Goal: Task Accomplishment & Management: Use online tool/utility

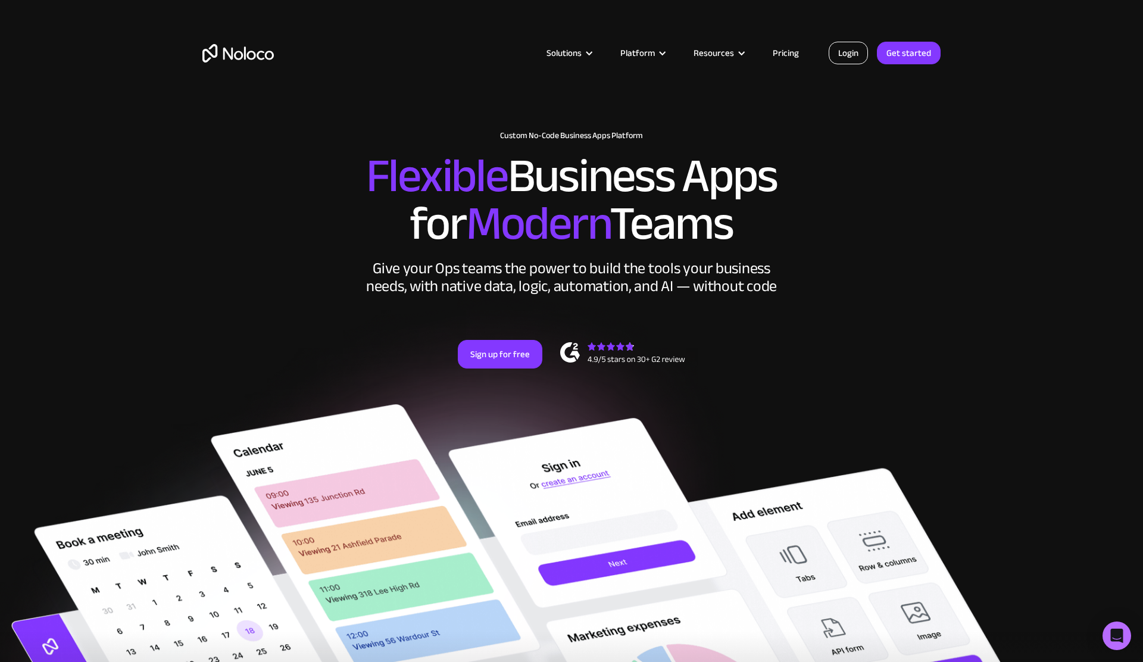
click at [838, 47] on link "Login" at bounding box center [848, 53] width 39 height 23
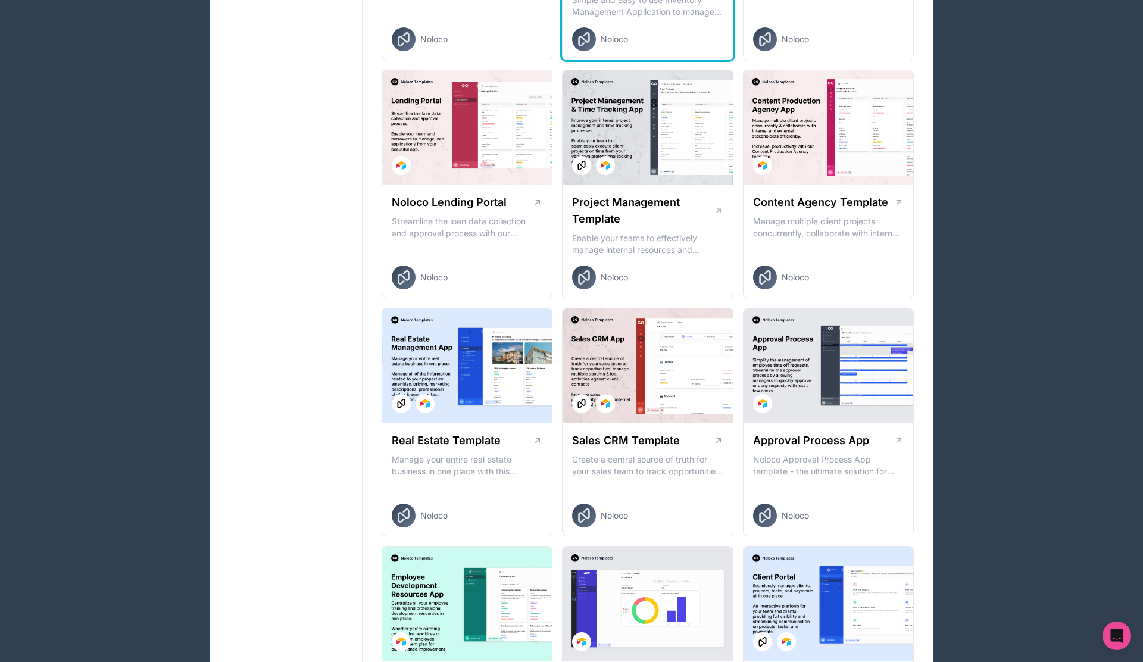
scroll to position [404, 0]
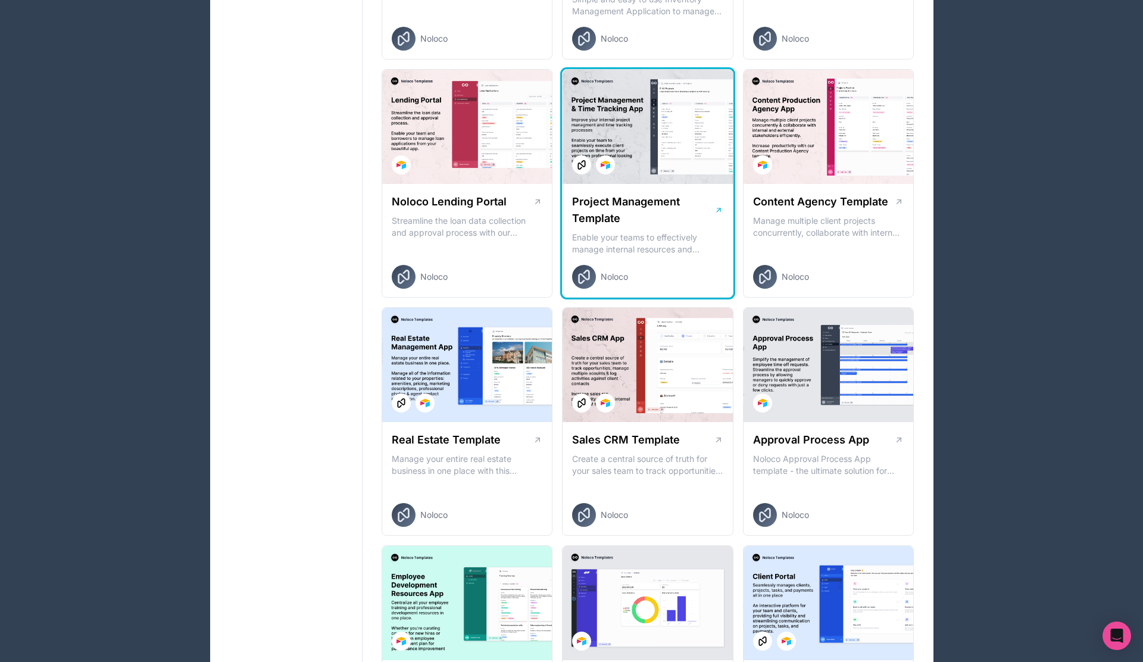
click at [639, 280] on div "Noloco" at bounding box center [657, 277] width 170 height 24
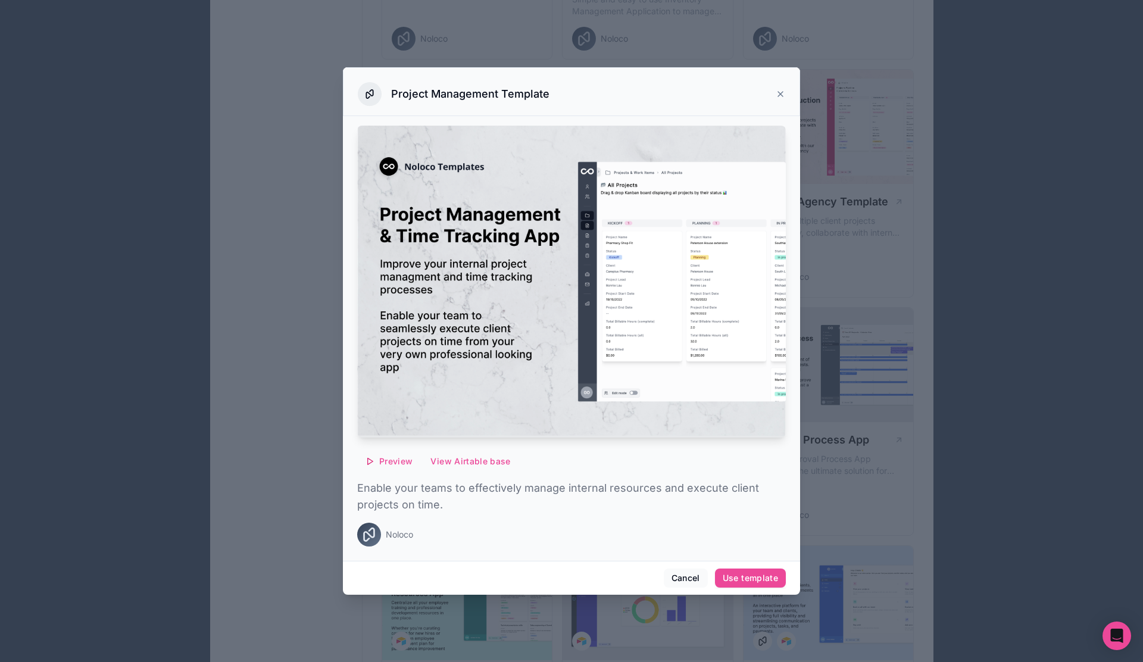
click at [858, 152] on div at bounding box center [571, 331] width 1143 height 662
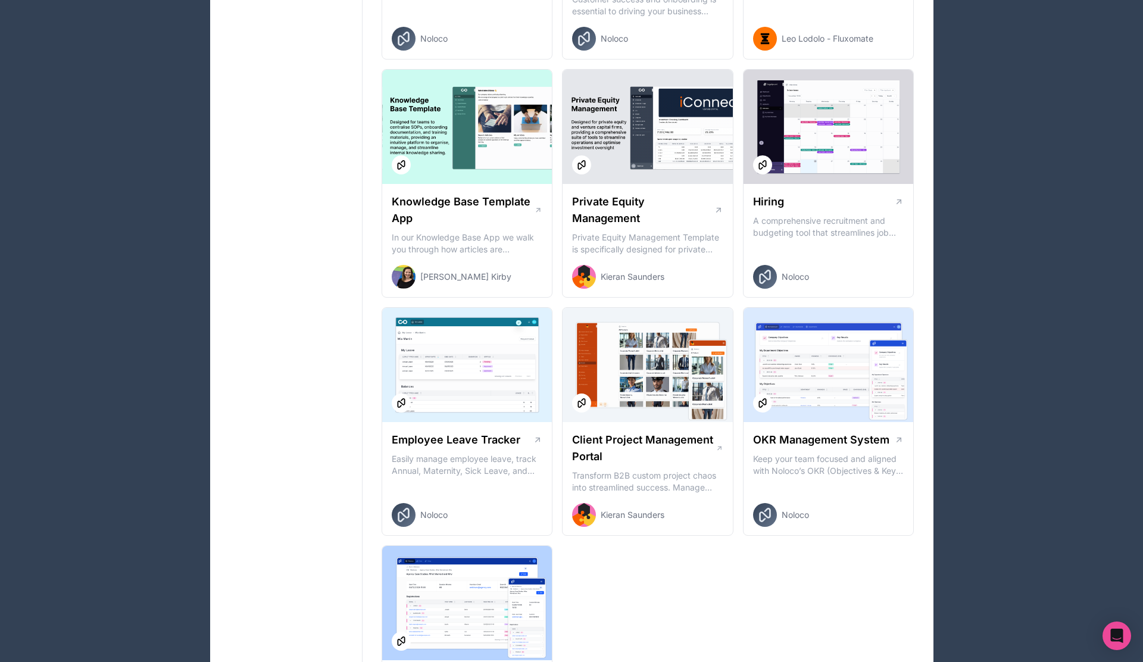
scroll to position [1359, 0]
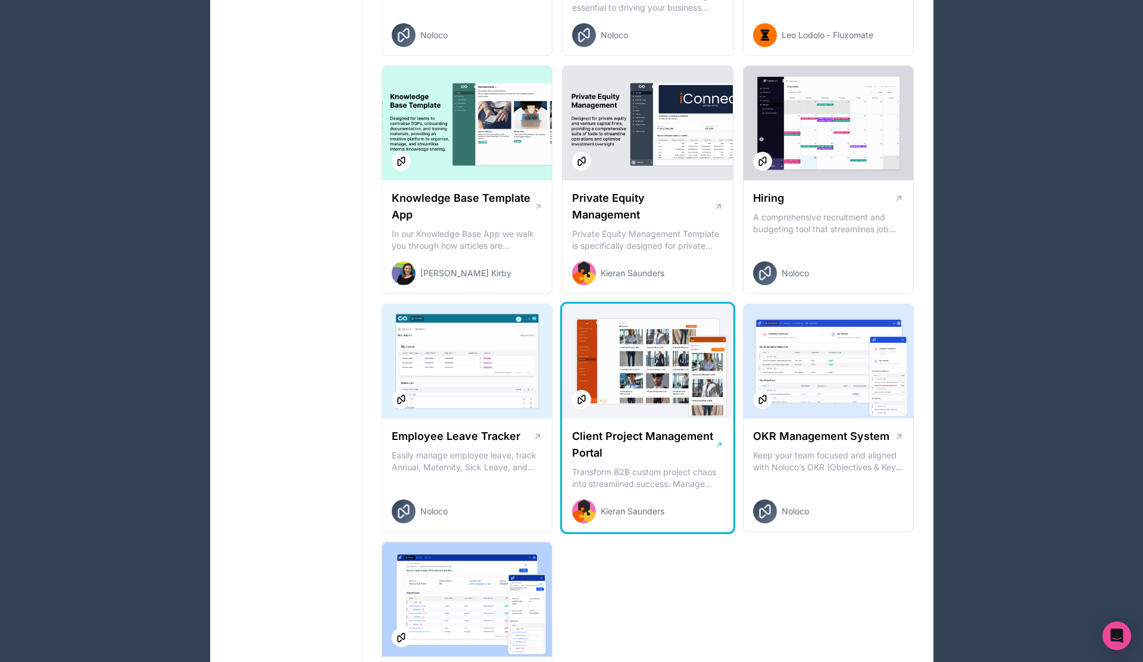
click at [677, 365] on div at bounding box center [647, 361] width 170 height 114
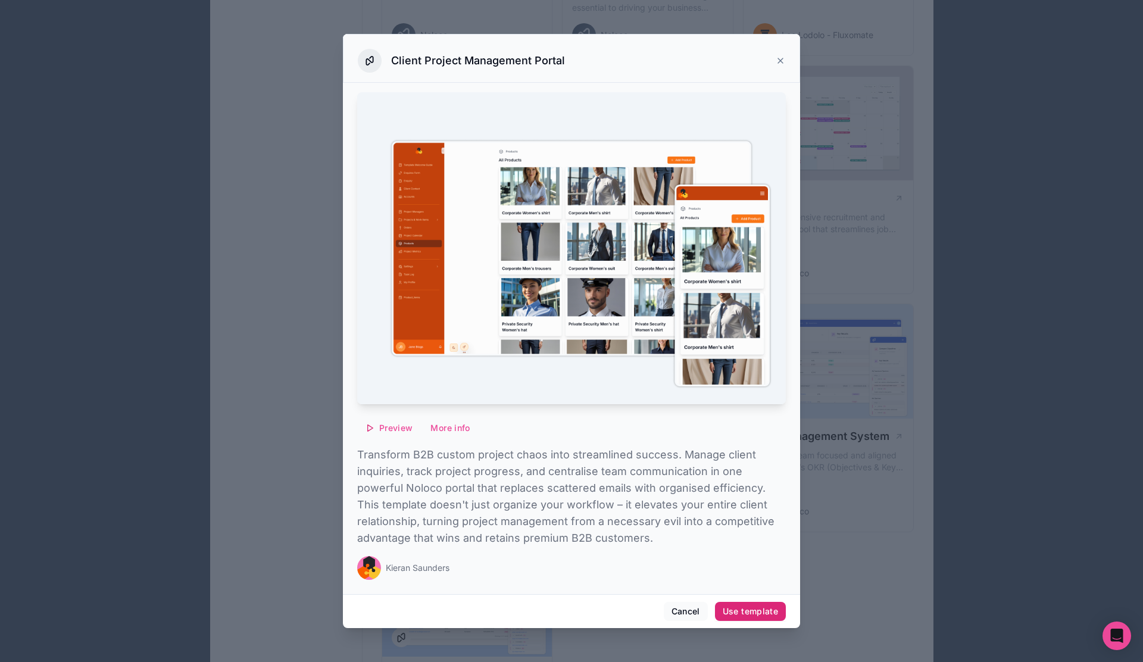
click at [742, 611] on div "Use template" at bounding box center [750, 611] width 55 height 11
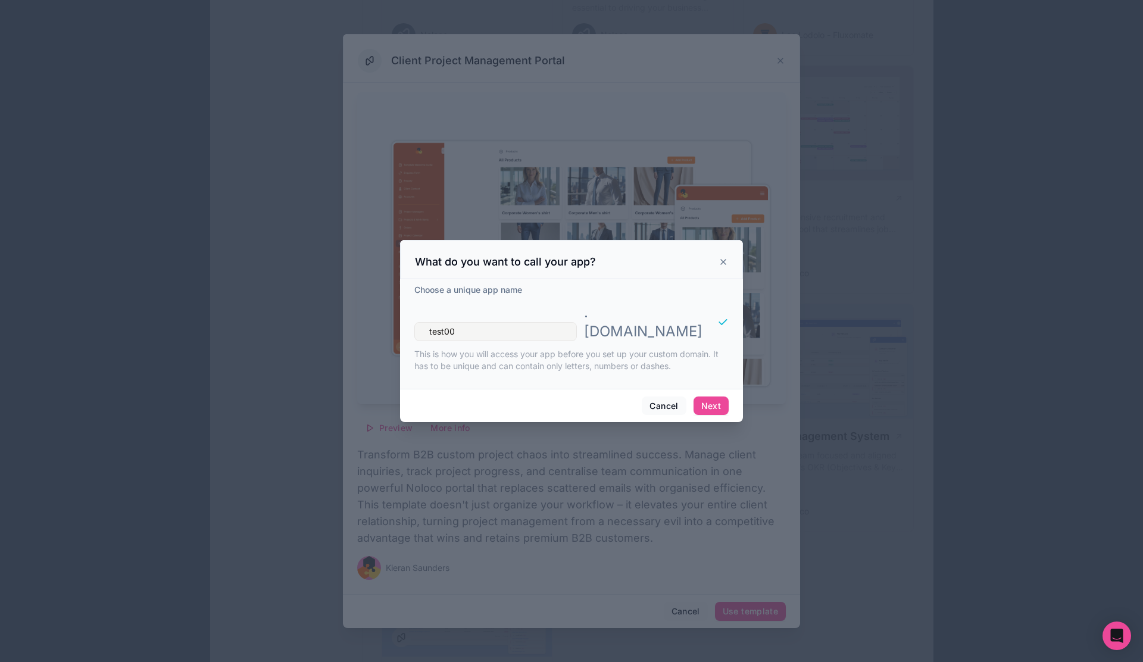
type input "test00"
click at [716, 400] on button "Next" at bounding box center [710, 405] width 35 height 19
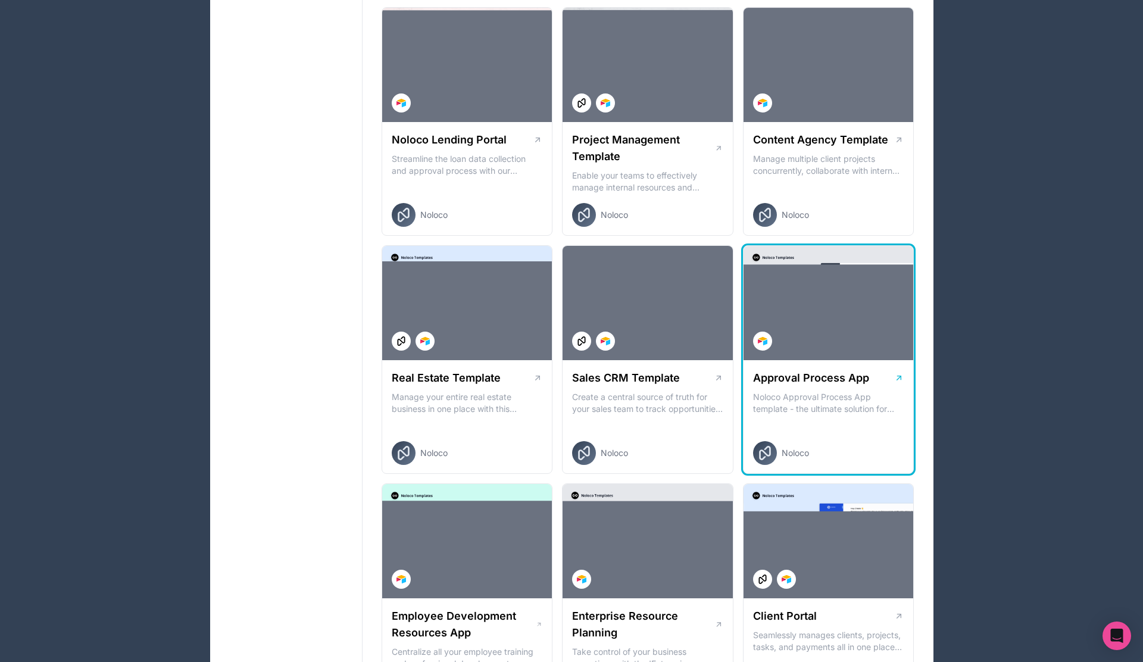
scroll to position [521, 0]
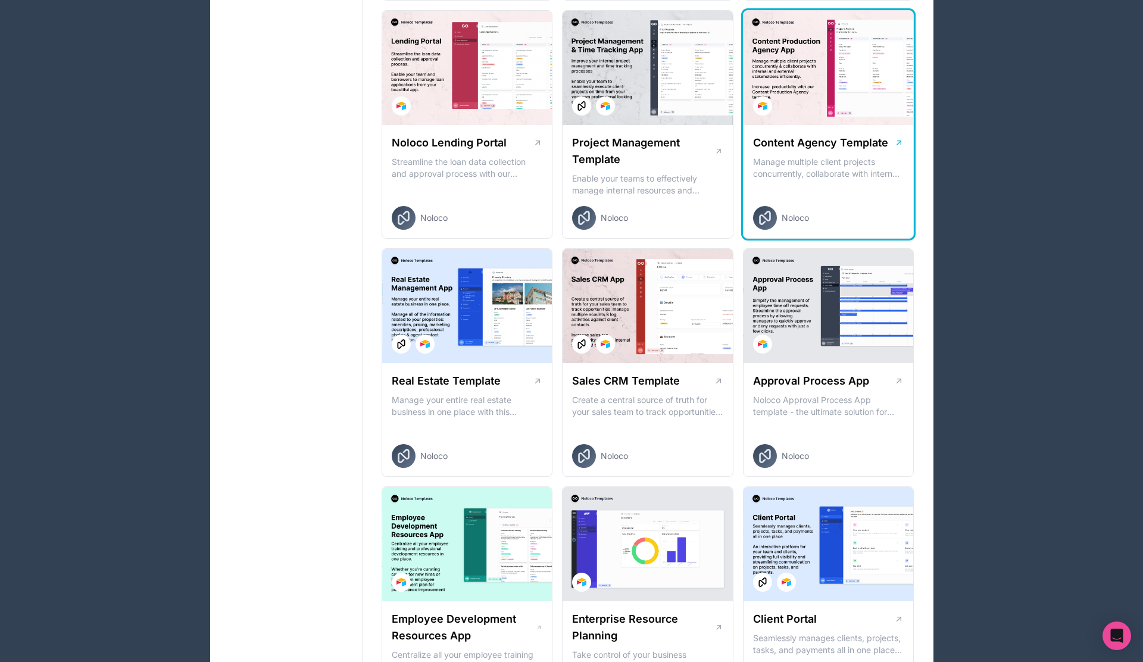
click at [807, 105] on div at bounding box center [828, 68] width 170 height 114
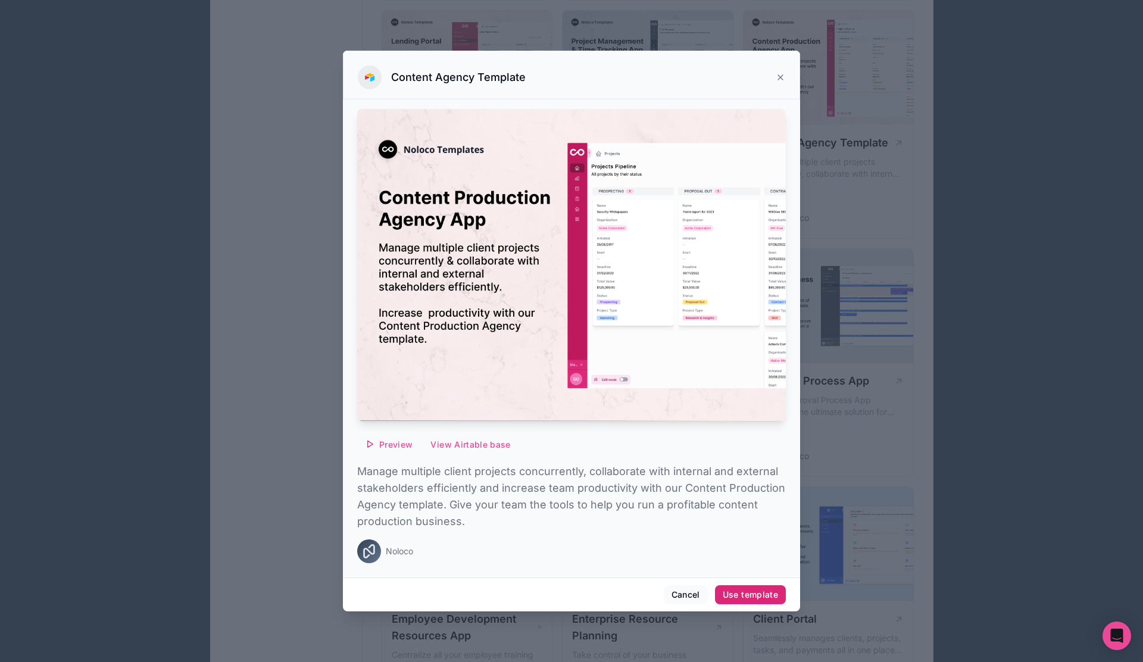
click at [762, 592] on div "Use template" at bounding box center [750, 594] width 55 height 11
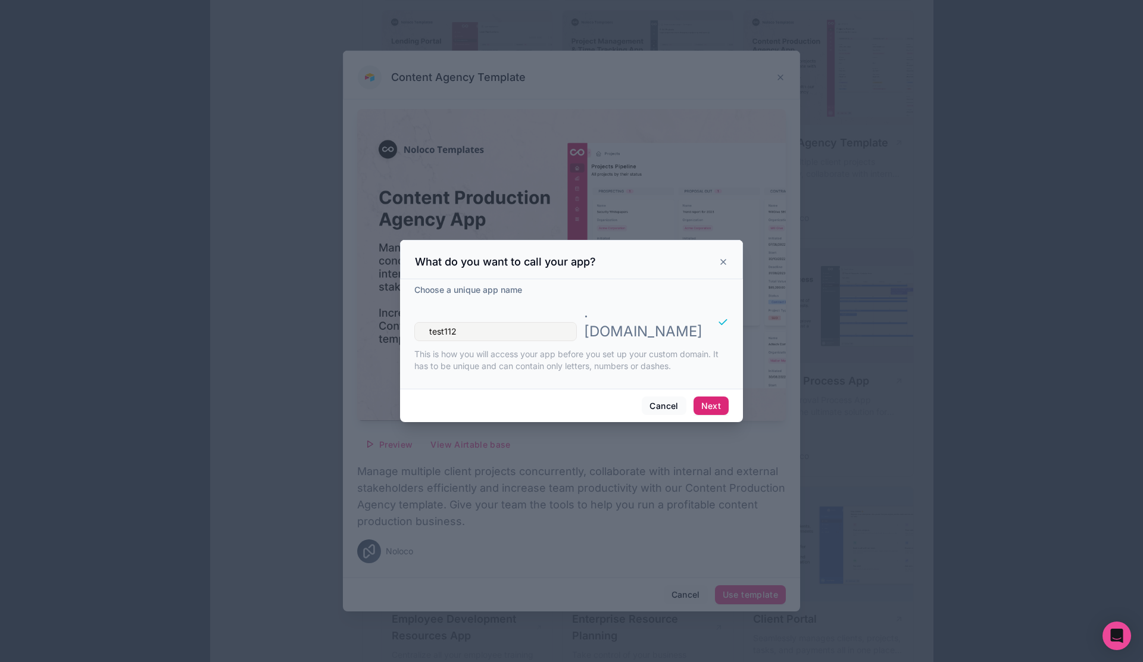
type input "test112"
click at [715, 399] on button "Next" at bounding box center [710, 405] width 35 height 19
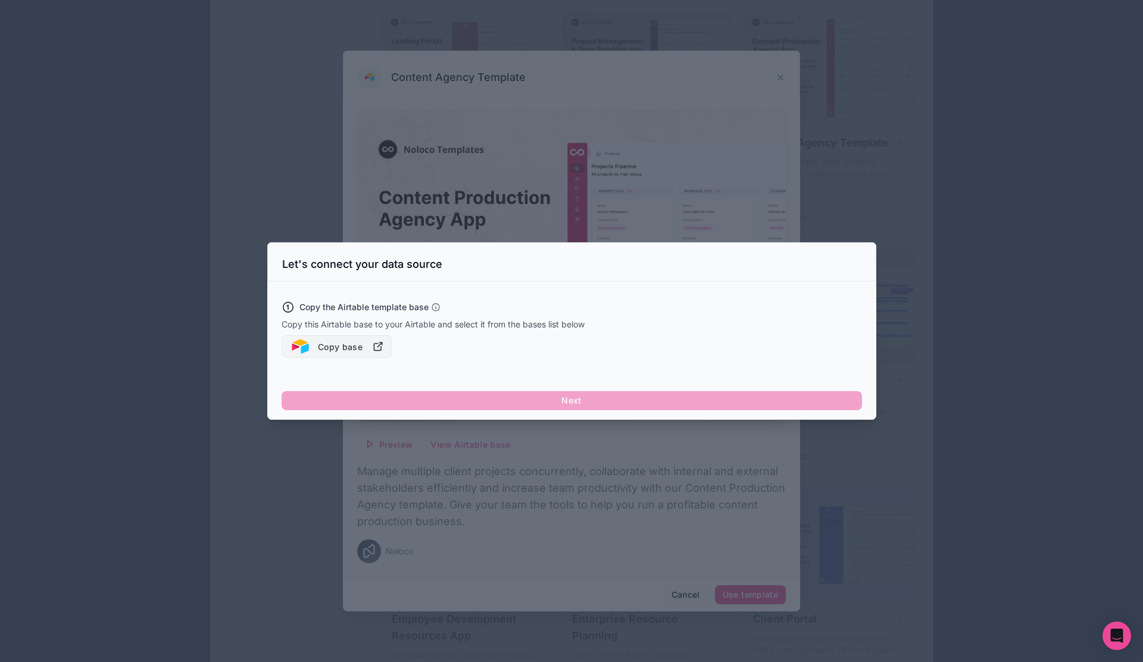
click at [383, 351] on icon "button" at bounding box center [378, 346] width 12 height 12
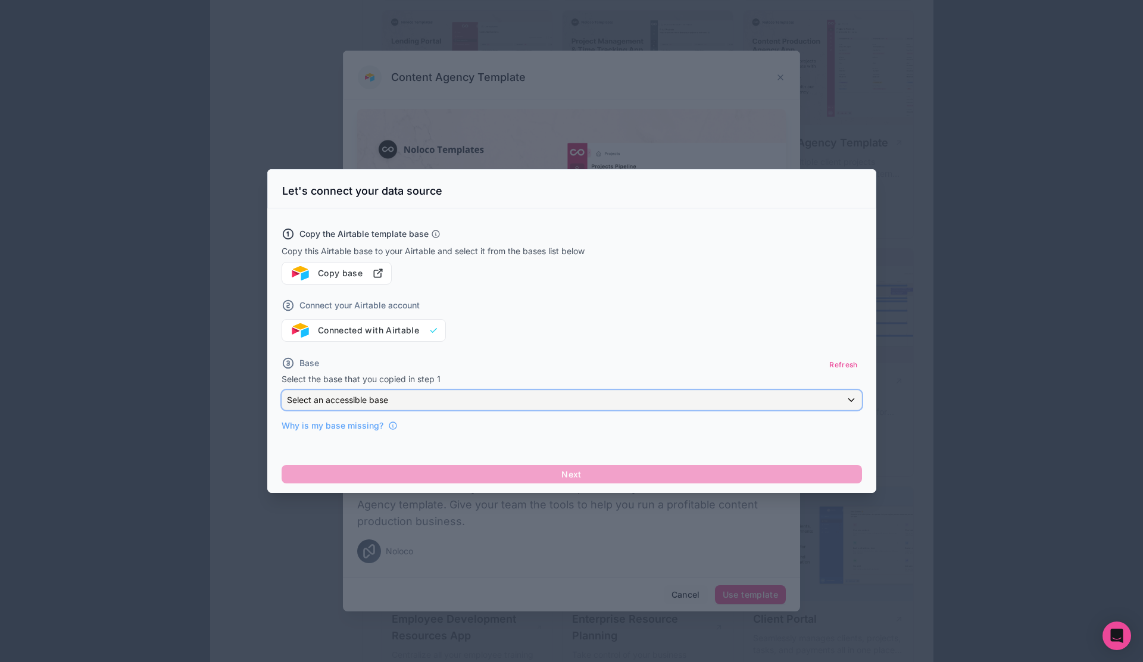
click at [649, 404] on div "Select an accessible base" at bounding box center [571, 399] width 579 height 19
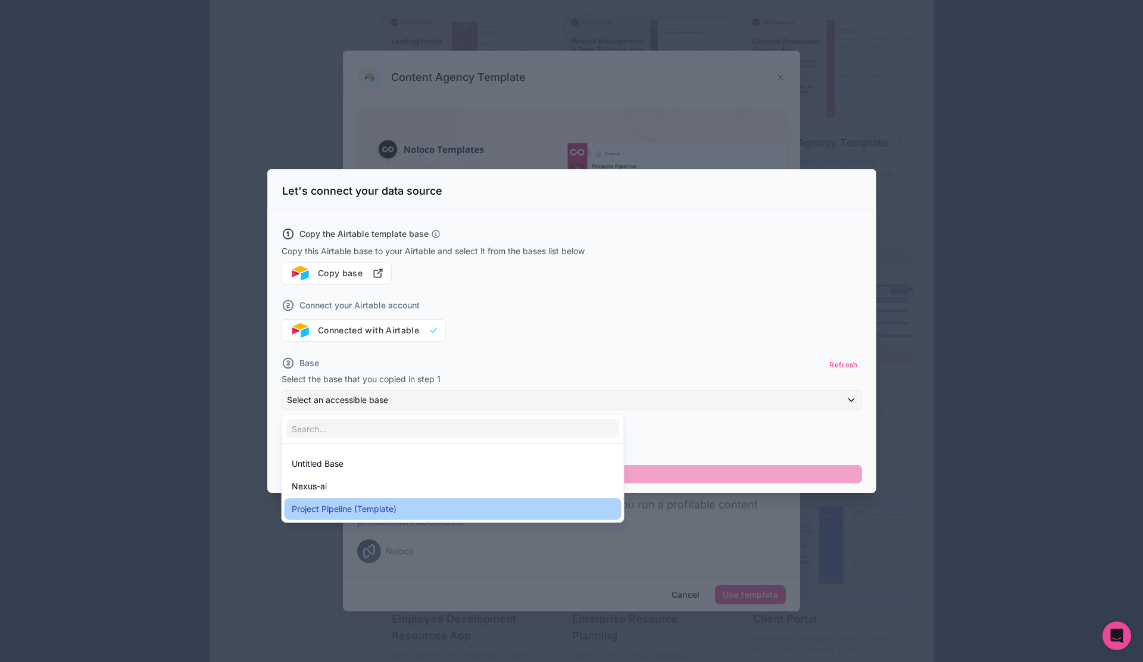
click at [452, 507] on div "Project Pipeline (Template)" at bounding box center [453, 509] width 323 height 14
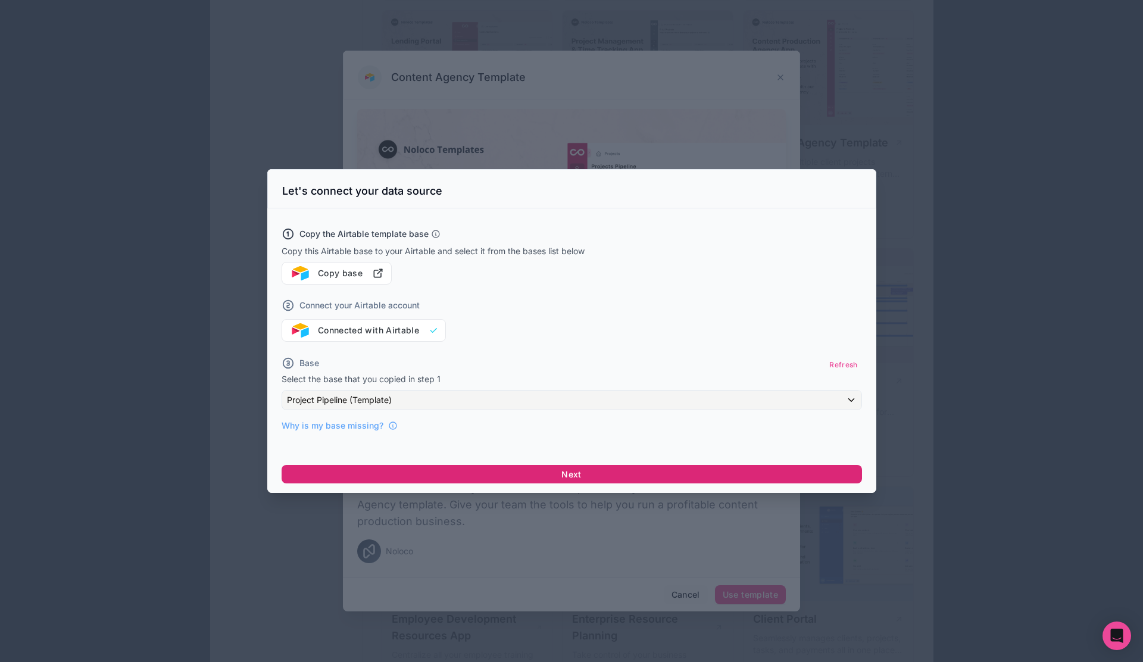
click at [487, 477] on button "Next" at bounding box center [572, 474] width 580 height 19
